Goal: Ask a question

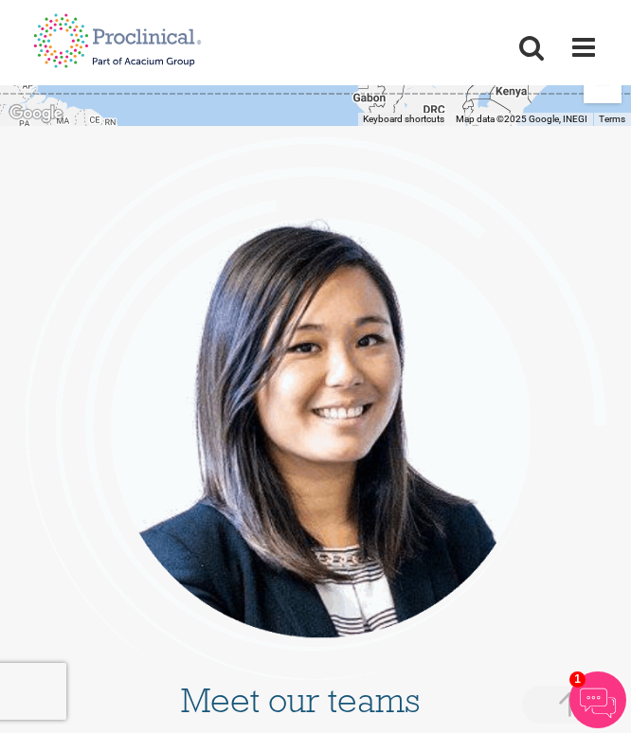
scroll to position [5740, 1]
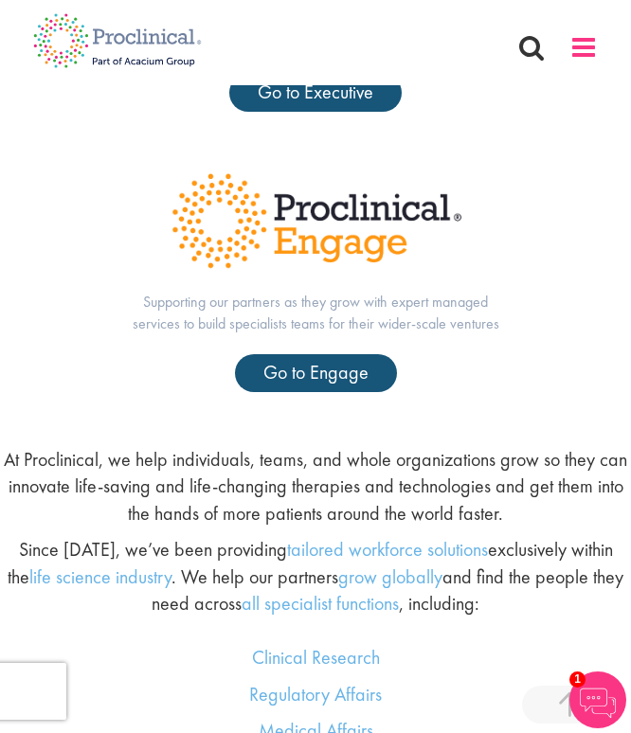
click at [584, 48] on span at bounding box center [584, 47] width 28 height 28
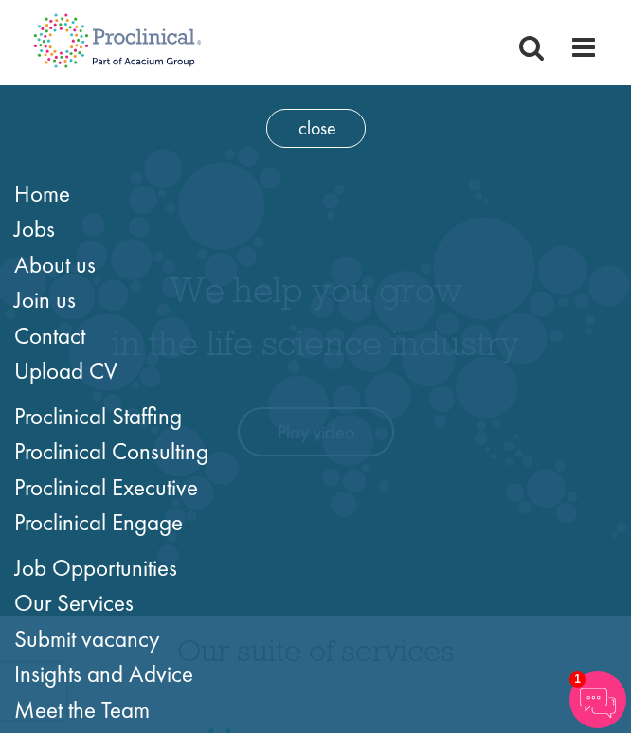
scroll to position [0, 0]
click at [52, 332] on span "Contact" at bounding box center [49, 335] width 71 height 31
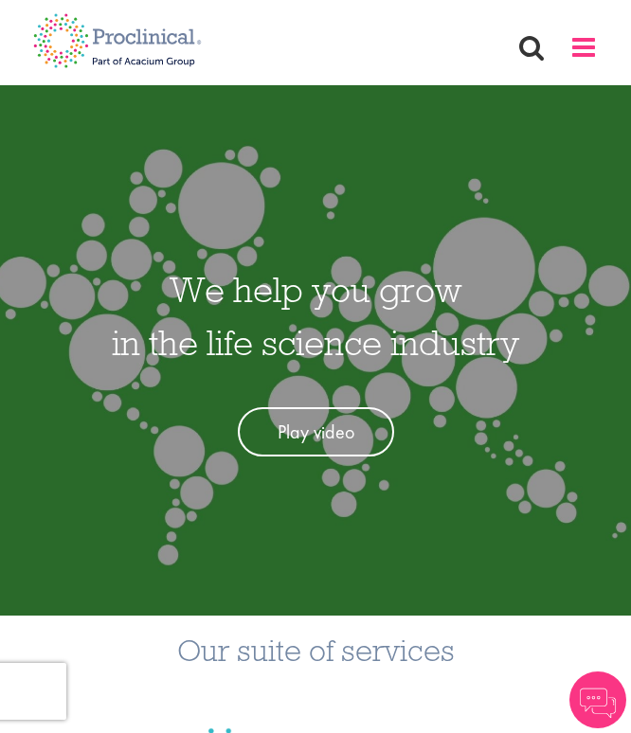
click at [592, 56] on span at bounding box center [584, 47] width 28 height 28
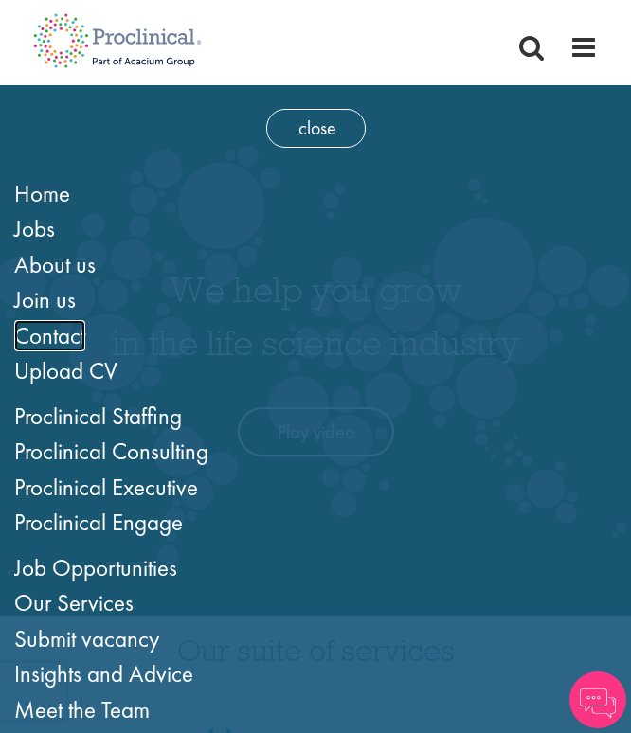
click at [66, 342] on span "Contact" at bounding box center [49, 335] width 71 height 31
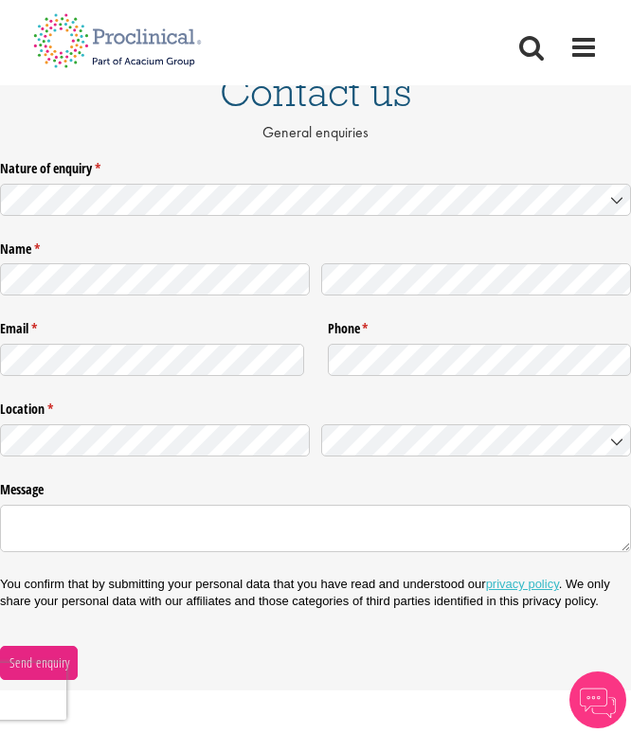
scroll to position [90, 0]
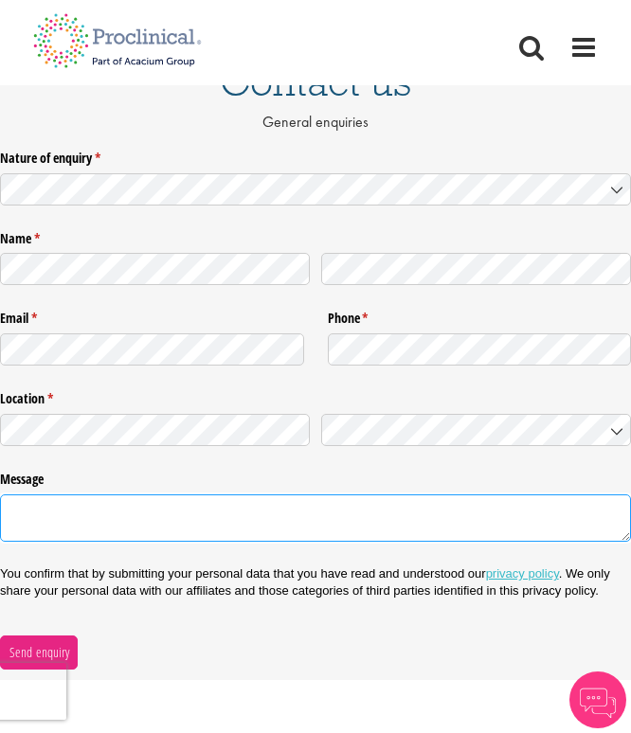
click at [55, 508] on textarea "Message" at bounding box center [315, 518] width 631 height 47
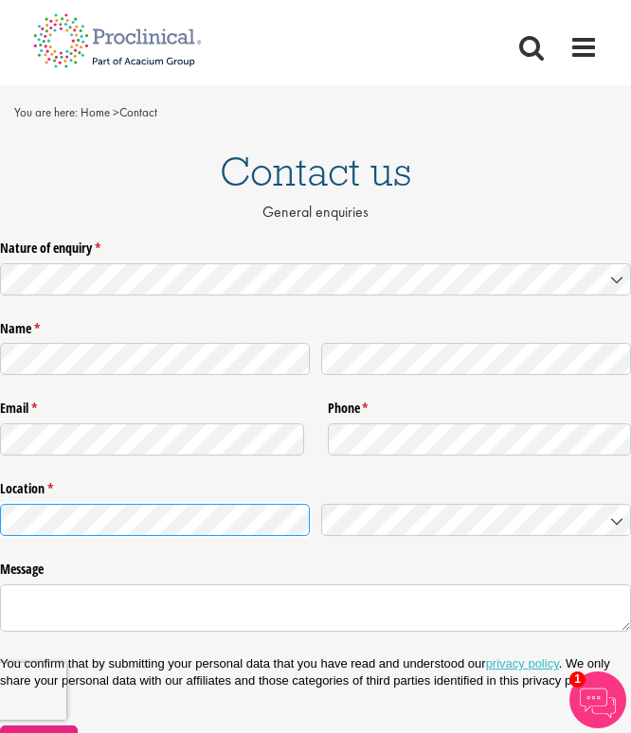
scroll to position [0, 0]
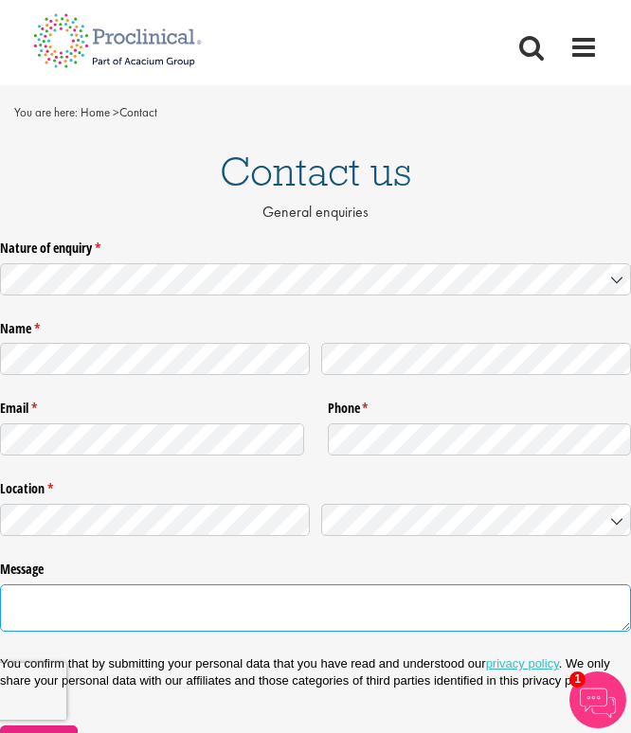
click at [68, 623] on textarea "Message" at bounding box center [315, 608] width 631 height 47
paste textarea "My name is Alycia Jacobs, and I am a qualified pharmacist from South Africa wit…"
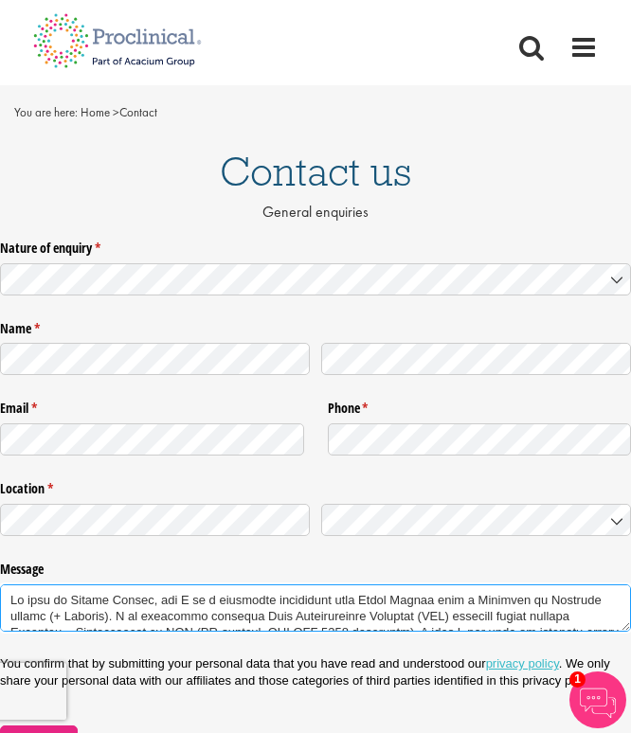
scroll to position [485, 0]
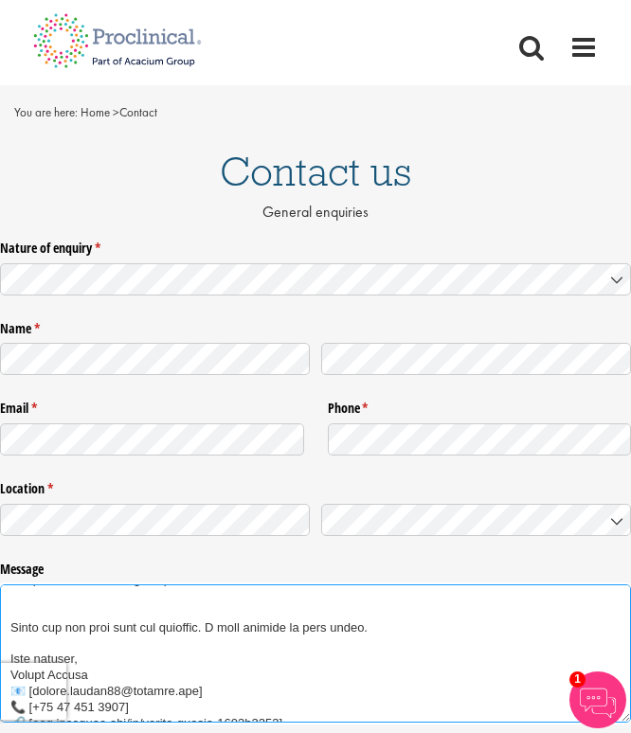
click at [353, 615] on textarea "Message" at bounding box center [315, 654] width 631 height 138
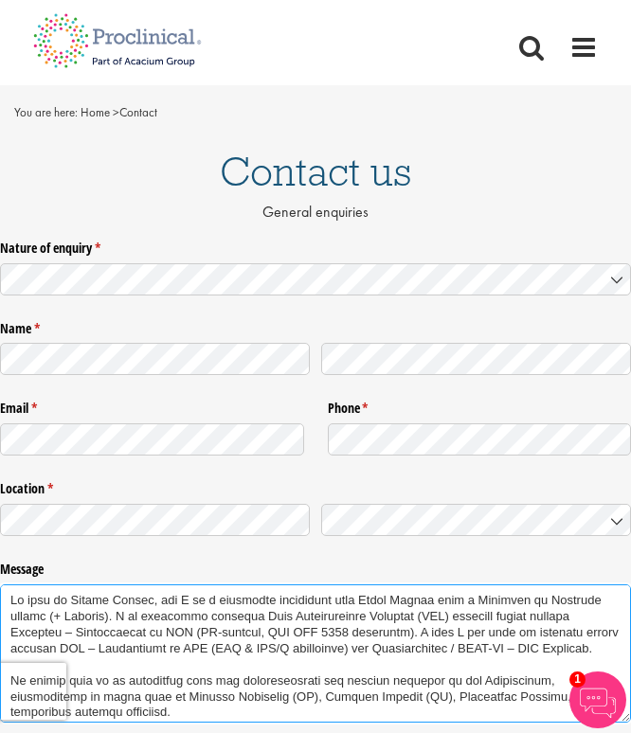
scroll to position [0, 0]
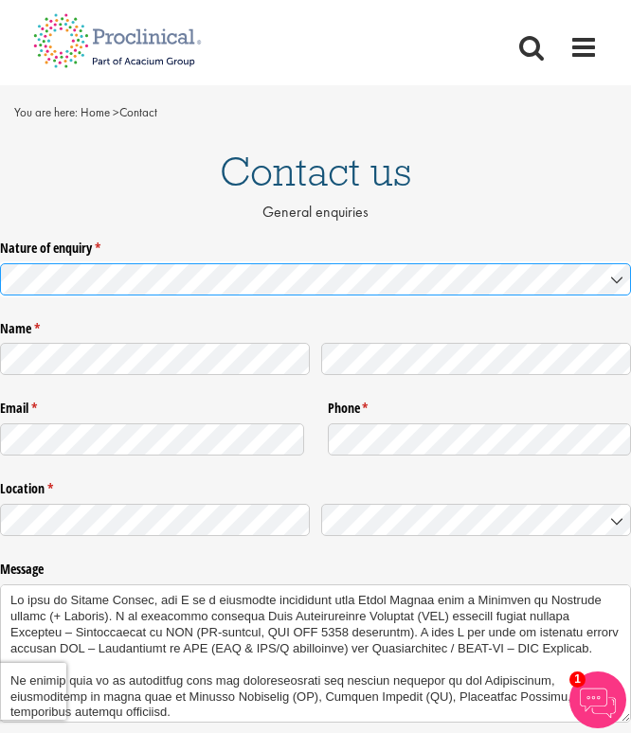
type textarea "My name is Alycia Jacobs, and I am a qualified pharmacist from South Africa wit…"
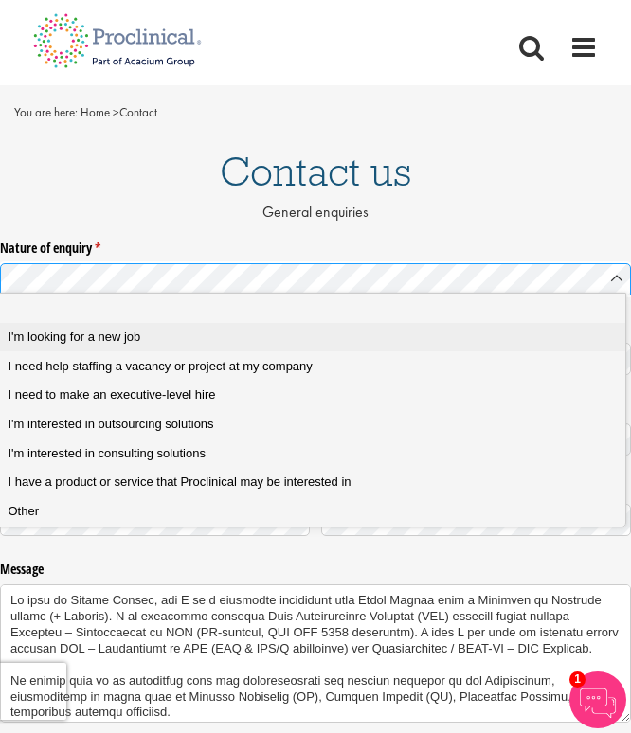
click at [205, 342] on div "I'm looking for a new job" at bounding box center [312, 337] width 606 height 17
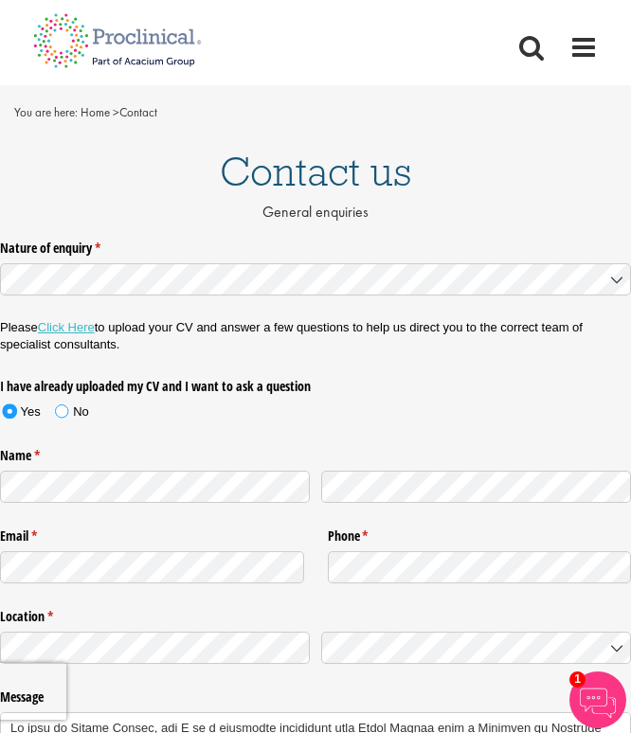
click at [61, 405] on span at bounding box center [61, 411] width 13 height 13
click at [192, 424] on div "Yes No" at bounding box center [315, 415] width 631 height 27
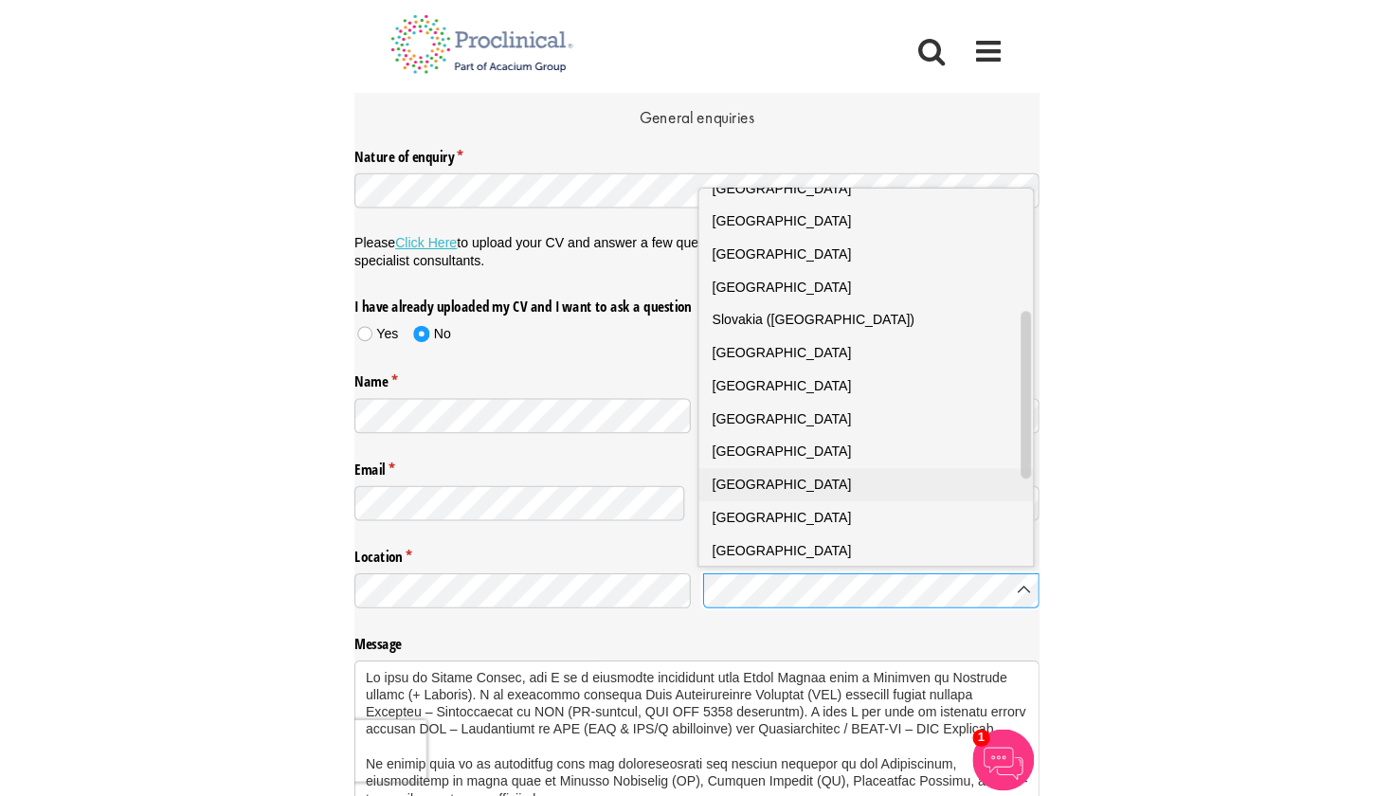
scroll to position [261, 0]
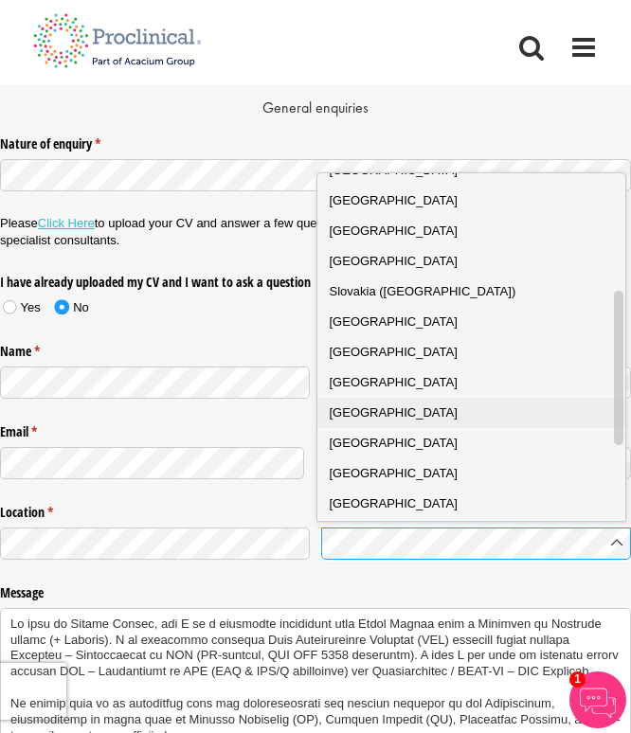
click at [434, 408] on div "South Africa" at bounding box center [472, 413] width 284 height 19
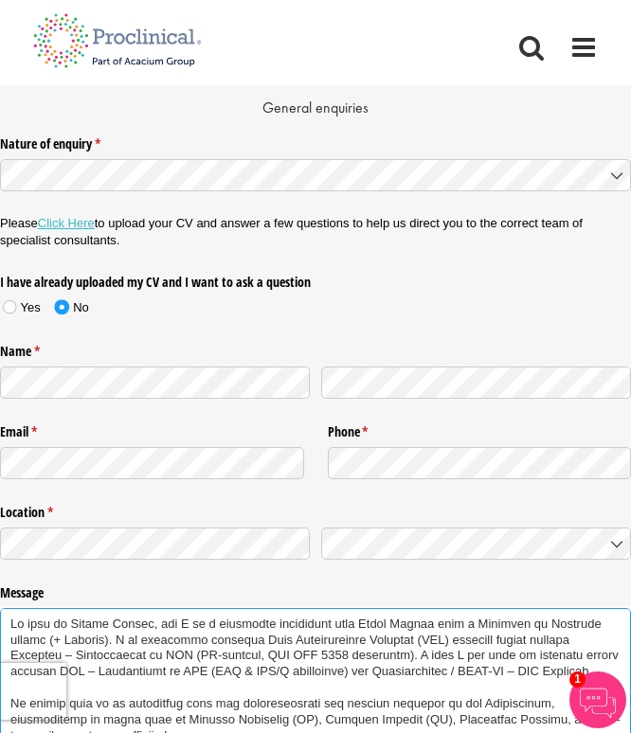
click at [331, 634] on textarea "Message" at bounding box center [315, 677] width 631 height 138
click at [333, 588] on label "Message" at bounding box center [315, 590] width 631 height 25
click at [333, 608] on textarea "Message" at bounding box center [315, 677] width 631 height 138
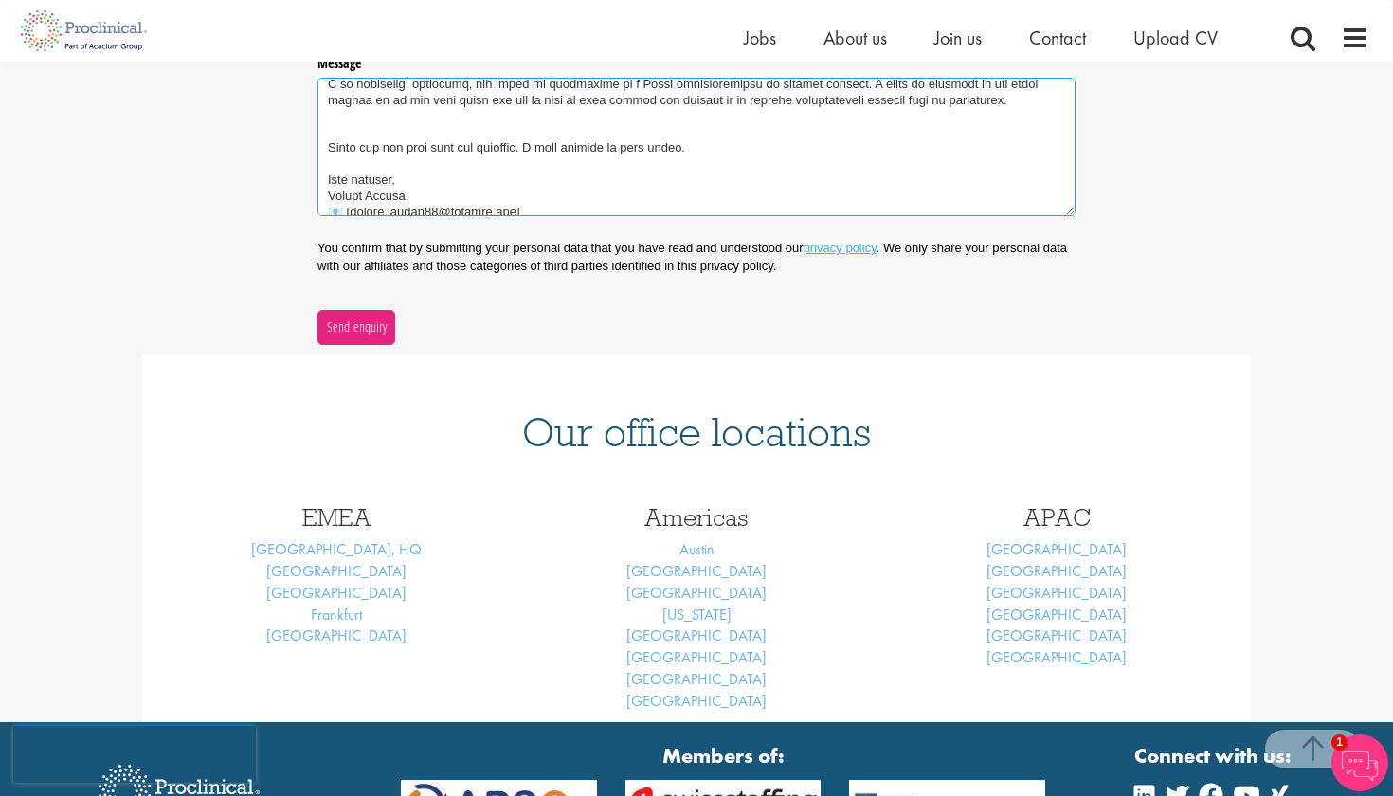
scroll to position [688, 0]
click at [371, 319] on span "Send enquiry" at bounding box center [357, 327] width 62 height 21
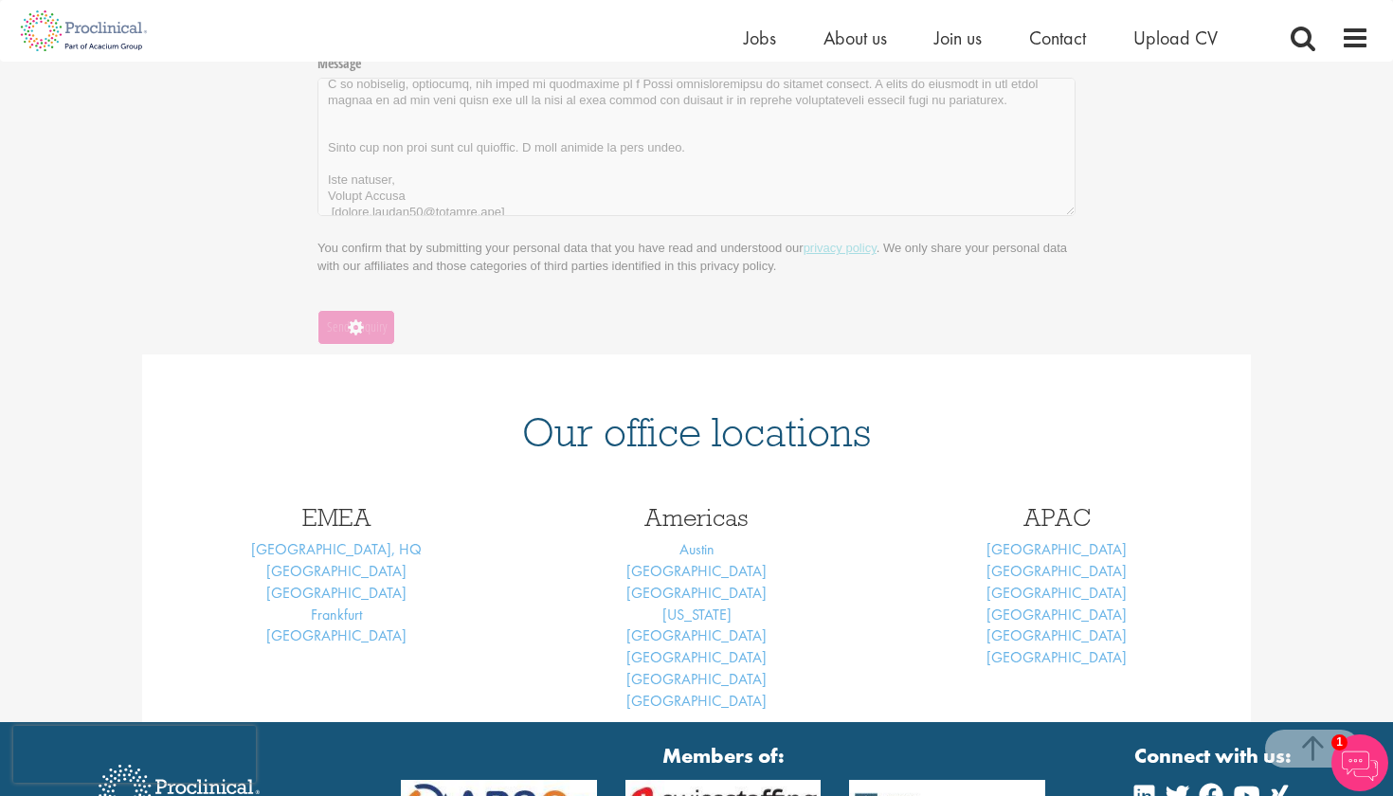
scroll to position [154, 0]
